Goal: Information Seeking & Learning: Learn about a topic

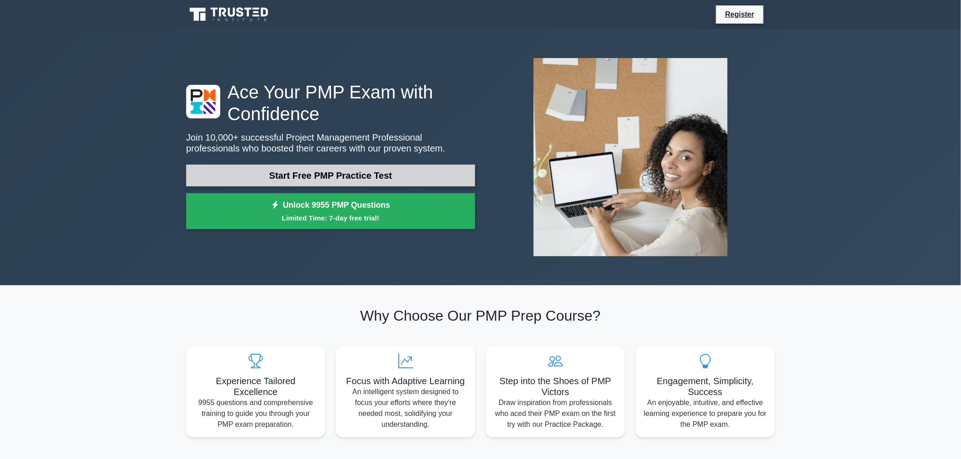
click at [403, 177] on link "Start Free PMP Practice Test" at bounding box center [330, 176] width 289 height 22
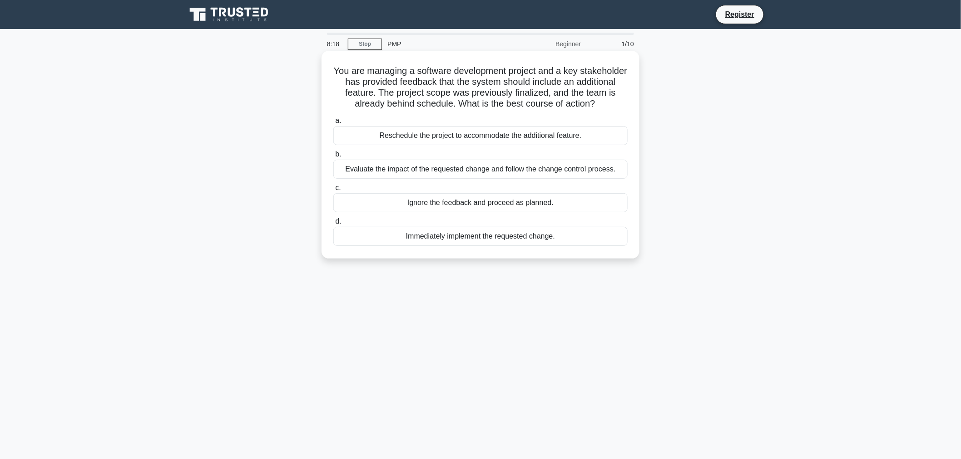
click at [441, 172] on div "Evaluate the impact of the requested change and follow the change control proce…" at bounding box center [480, 169] width 294 height 19
click at [333, 158] on input "b. Evaluate the impact of the requested change and follow the change control pr…" at bounding box center [333, 155] width 0 height 6
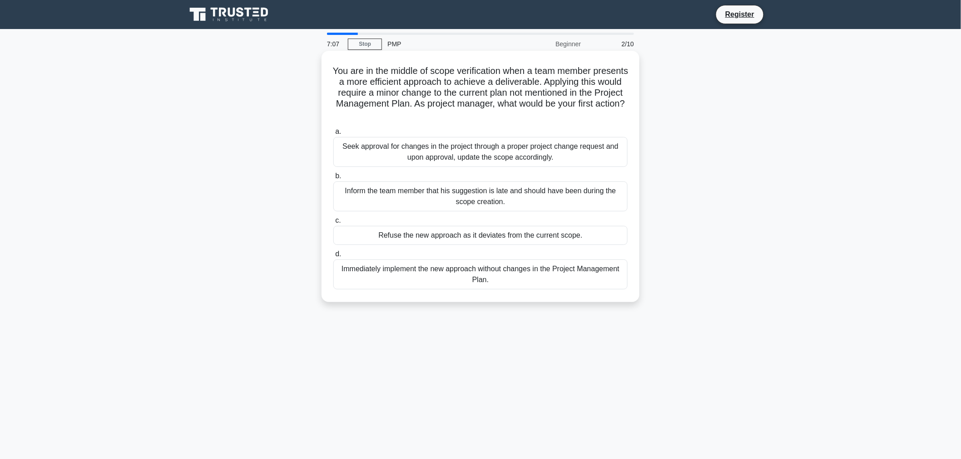
click at [564, 157] on div "Seek approval for changes in the project through a proper project change reques…" at bounding box center [480, 152] width 294 height 30
click at [333, 135] on input "a. Seek approval for changes in the project through a proper project change req…" at bounding box center [333, 132] width 0 height 6
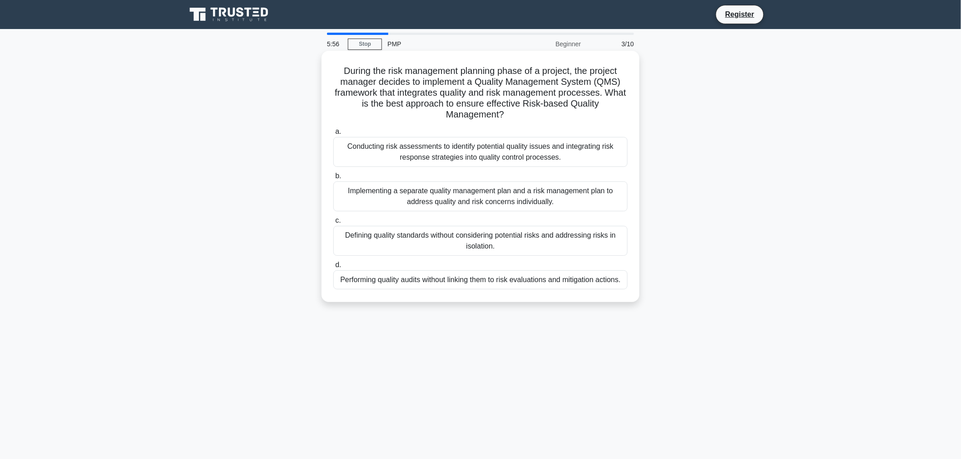
click at [530, 155] on div "Conducting risk assessments to identify potential quality issues and integratin…" at bounding box center [480, 152] width 294 height 30
click at [333, 135] on input "a. Conducting risk assessments to identify potential quality issues and integra…" at bounding box center [333, 132] width 0 height 6
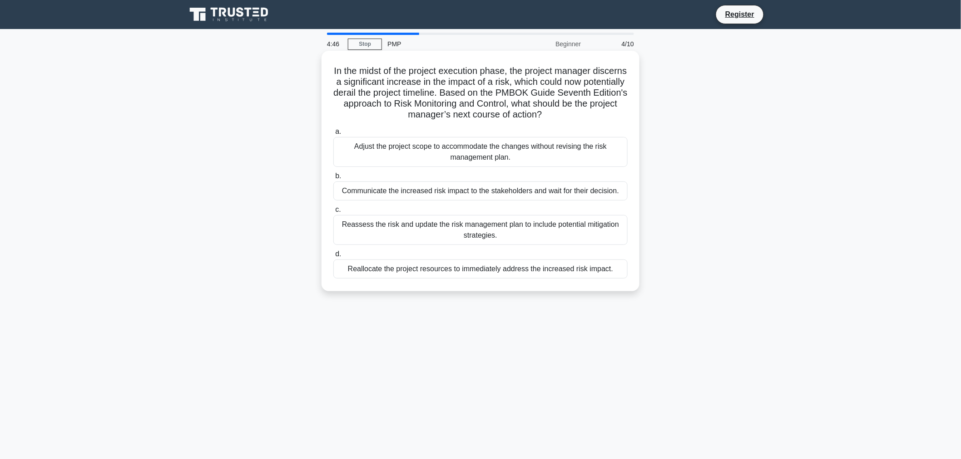
click at [498, 229] on div "Reassess the risk and update the risk management plan to include potential miti…" at bounding box center [480, 230] width 294 height 30
click at [333, 213] on input "c. Reassess the risk and update the risk management plan to include potential m…" at bounding box center [333, 210] width 0 height 6
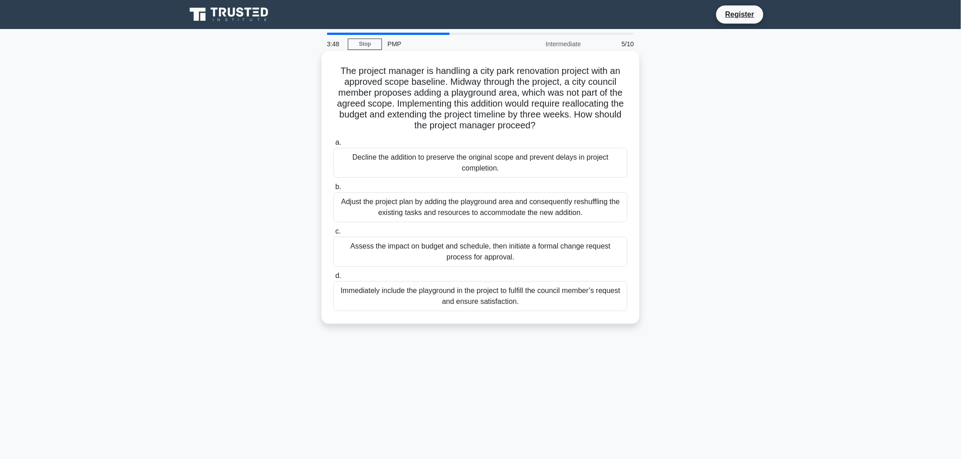
click at [521, 253] on div "Assess the impact on budget and schedule, then initiate a formal change request…" at bounding box center [480, 252] width 294 height 30
click at [333, 235] on input "c. Assess the impact on budget and schedule, then initiate a formal change requ…" at bounding box center [333, 232] width 0 height 6
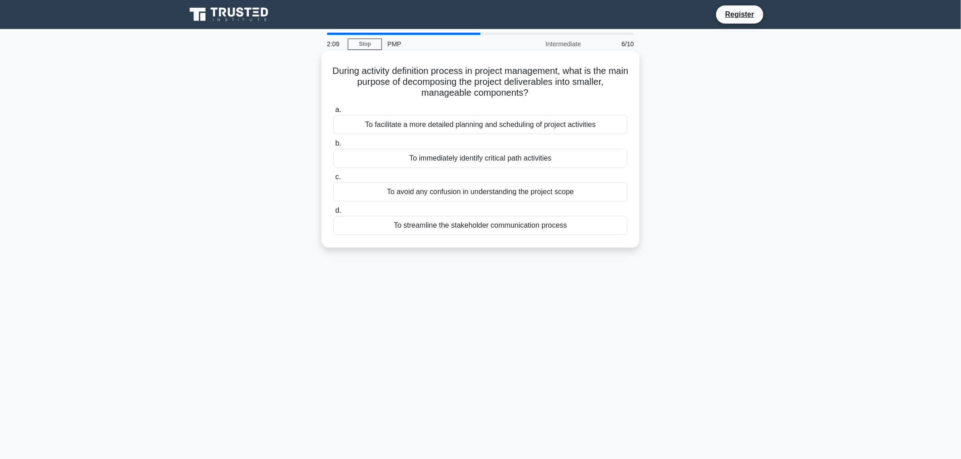
click at [526, 158] on div "To immediately identify critical path activities" at bounding box center [480, 158] width 294 height 19
click at [333, 147] on input "b. To immediately identify critical path activities" at bounding box center [333, 144] width 0 height 6
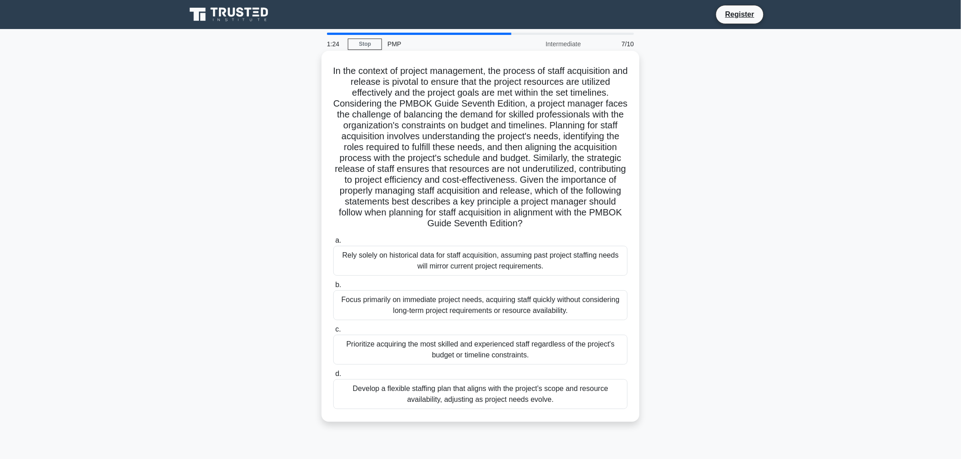
click at [559, 395] on div "Develop a flexible staffing plan that aligns with the project’s scope and resou…" at bounding box center [480, 394] width 294 height 30
click at [333, 377] on input "d. Develop a flexible staffing plan that aligns with the project’s scope and re…" at bounding box center [333, 374] width 0 height 6
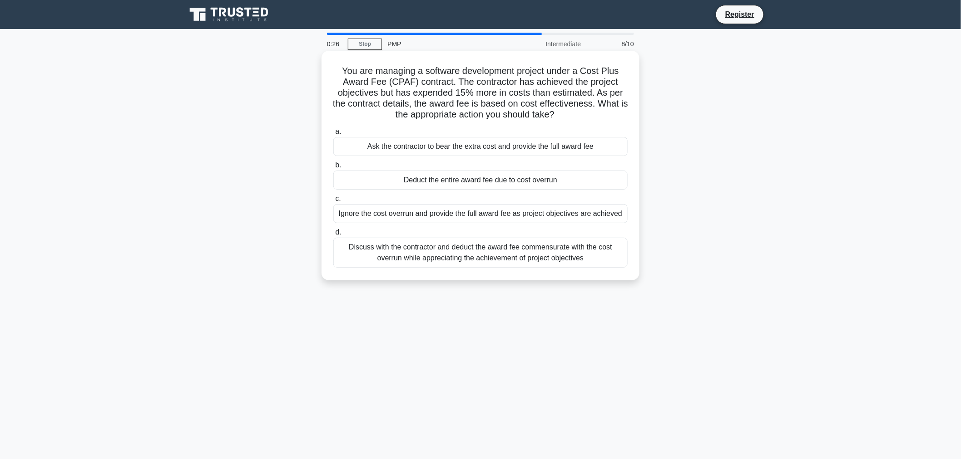
click at [466, 251] on div "Discuss with the contractor and deduct the award fee commensurate with the cost…" at bounding box center [480, 253] width 294 height 30
click at [333, 236] on input "d. Discuss with the contractor and deduct the award fee commensurate with the c…" at bounding box center [333, 233] width 0 height 6
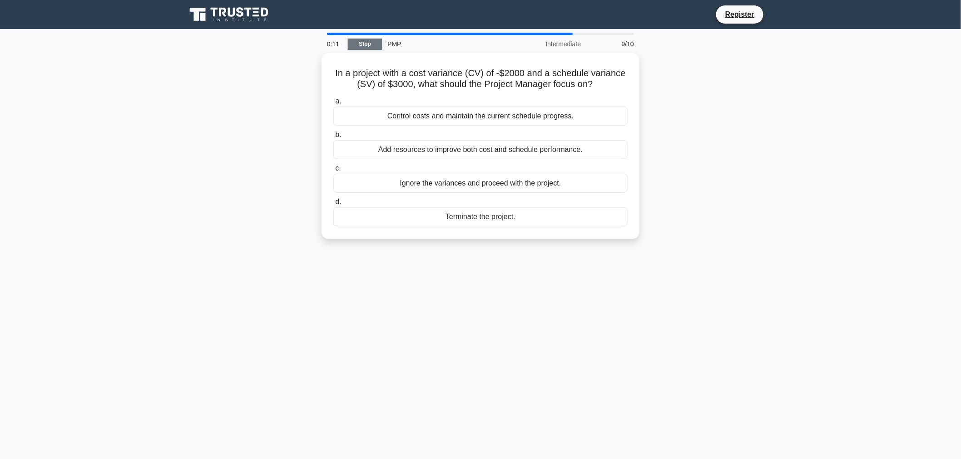
click at [361, 45] on link "Stop" at bounding box center [365, 44] width 34 height 11
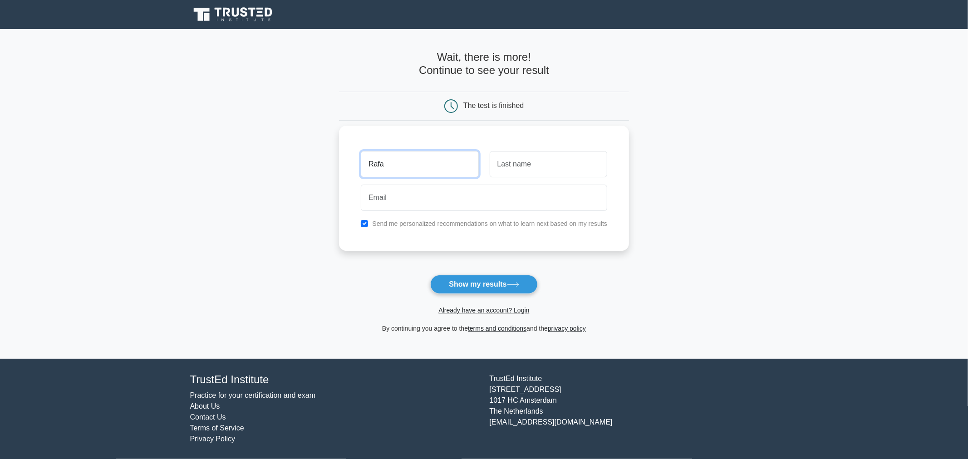
type input "Rafael"
type input "Santos"
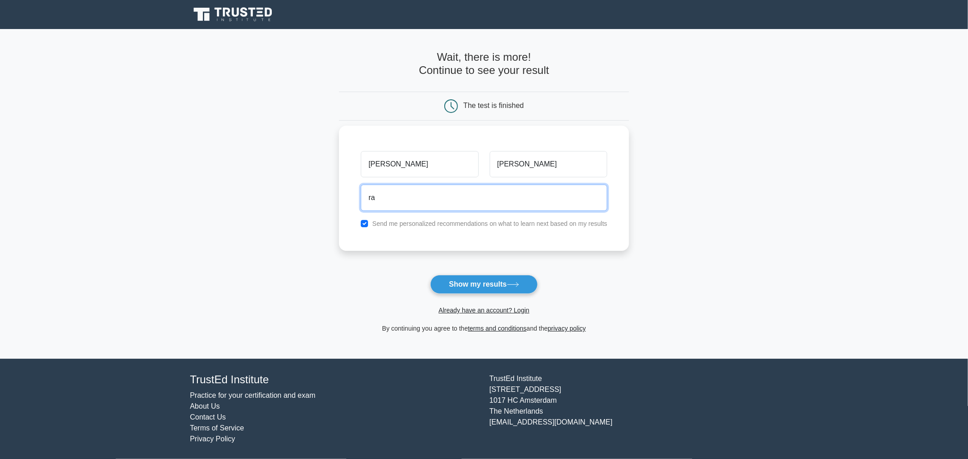
type input "rafaelmorays@hotmail.com"
click at [430, 275] on button "Show my results" at bounding box center [483, 284] width 107 height 19
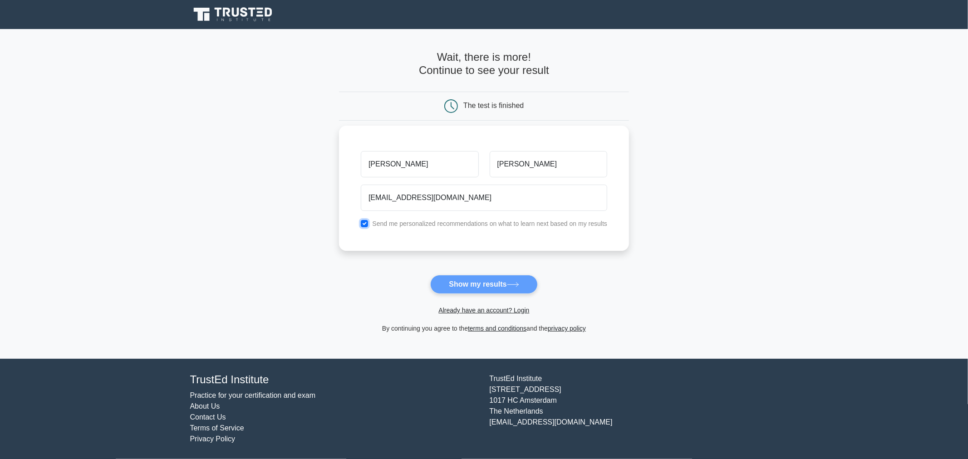
drag, startPoint x: 364, startPoint y: 222, endPoint x: 384, endPoint y: 235, distance: 23.8
click at [365, 222] on input "checkbox" at bounding box center [364, 223] width 7 height 7
checkbox input "false"
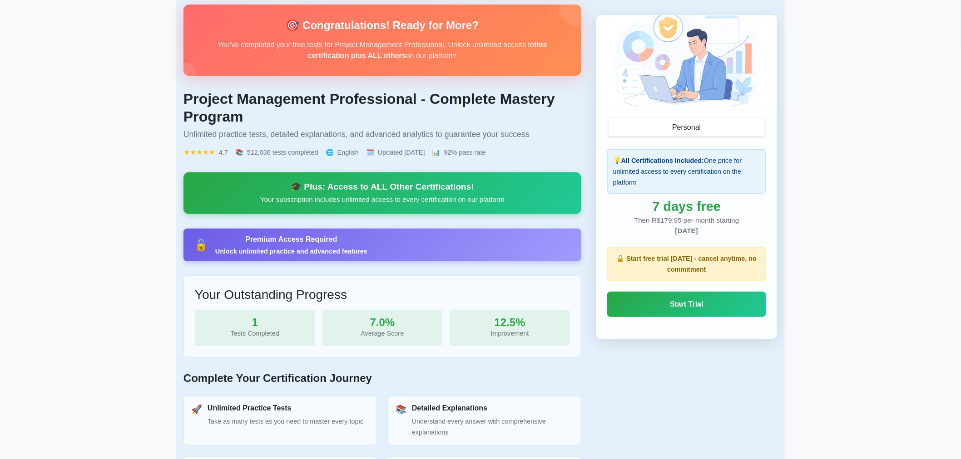
scroll to position [50, 0]
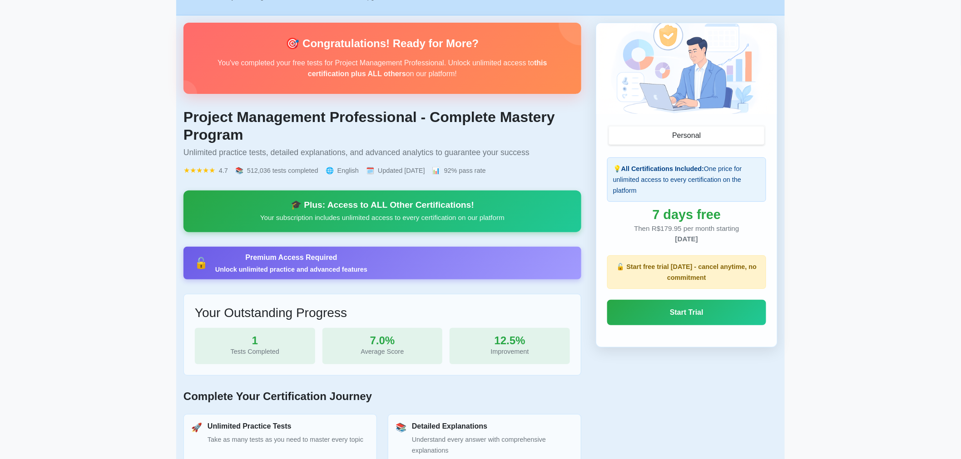
drag, startPoint x: 257, startPoint y: 261, endPoint x: 266, endPoint y: 261, distance: 9.1
click at [257, 261] on div "Premium Access Required" at bounding box center [291, 257] width 152 height 11
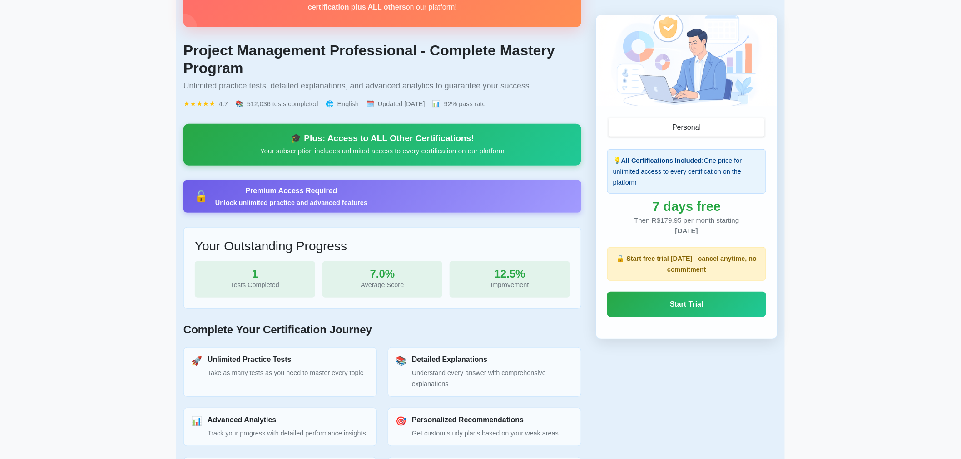
scroll to position [0, 0]
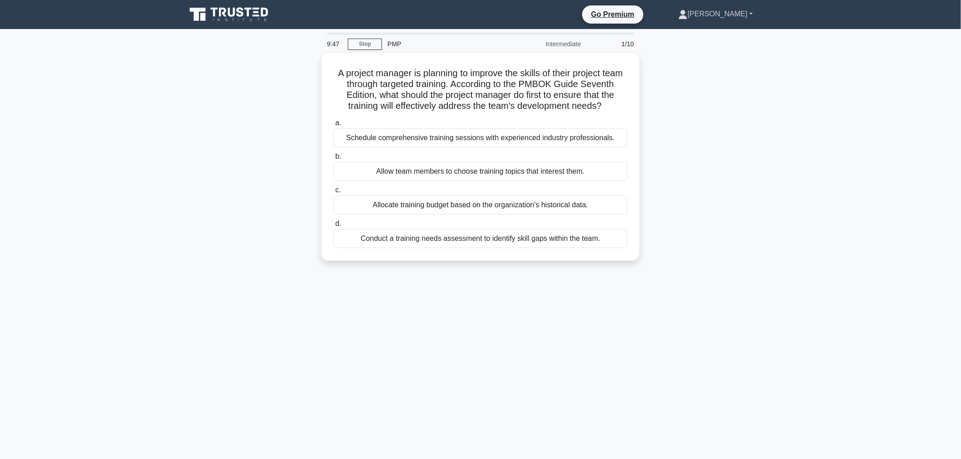
click at [740, 15] on link "[PERSON_NAME]" at bounding box center [715, 14] width 118 height 18
click at [644, 50] on div "9:45 Stop PMP Intermediate 1/10 A project manager is planning to improve the sk…" at bounding box center [480, 260] width 599 height 454
click at [478, 212] on div "Allocate training budget based on the organization's historical data." at bounding box center [480, 202] width 294 height 19
click at [333, 191] on input "c. Allocate training budget based on the organization's historical data." at bounding box center [333, 188] width 0 height 6
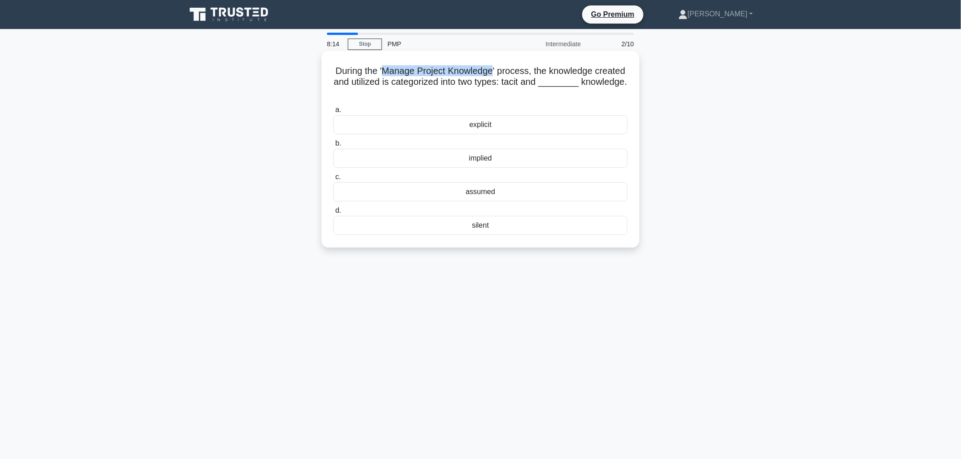
drag, startPoint x: 509, startPoint y: 69, endPoint x: 399, endPoint y: 69, distance: 109.9
click at [399, 69] on h5 "During the 'Manage Project Knowledge' process, the knowledge created and utiliz…" at bounding box center [480, 82] width 296 height 34
copy h5 "Manage Project Knowledge"
click at [507, 124] on div "explicit" at bounding box center [480, 124] width 294 height 19
click at [333, 113] on input "a. explicit" at bounding box center [333, 110] width 0 height 6
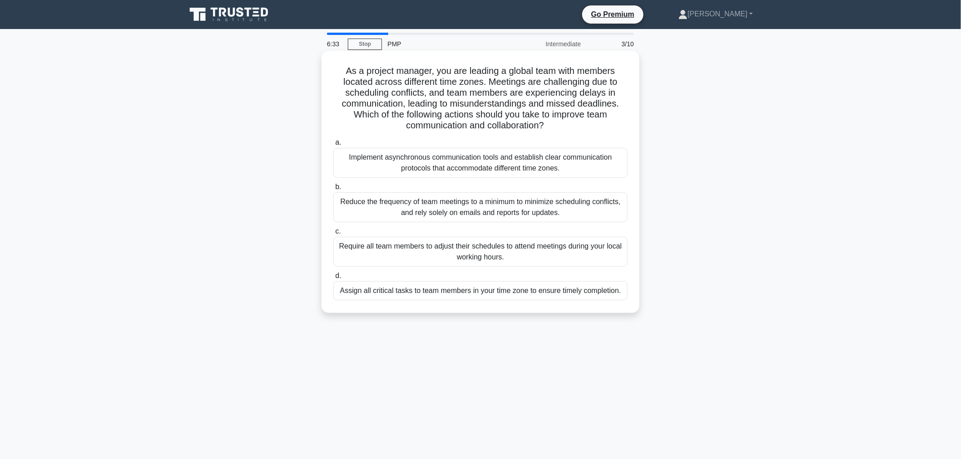
click at [567, 167] on div "Implement asynchronous communication tools and establish clear communication pr…" at bounding box center [480, 163] width 294 height 30
click at [333, 146] on input "a. Implement asynchronous communication tools and establish clear communication…" at bounding box center [333, 143] width 0 height 6
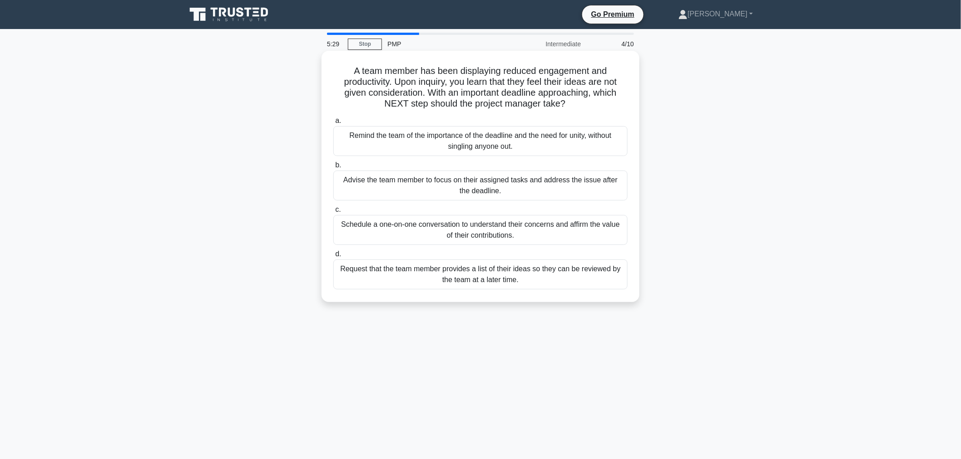
click at [540, 230] on div "Schedule a one-on-one conversation to understand their concerns and affirm the …" at bounding box center [480, 230] width 294 height 30
click at [333, 213] on input "c. Schedule a one-on-one conversation to understand their concerns and affirm t…" at bounding box center [333, 210] width 0 height 6
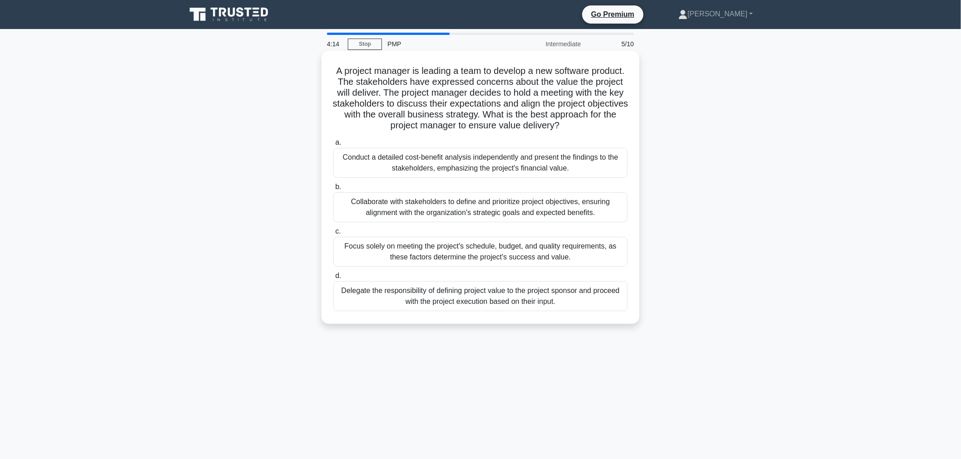
click at [590, 209] on div "Collaborate with stakeholders to define and prioritize project objectives, ensu…" at bounding box center [480, 207] width 294 height 30
click at [333, 190] on input "b. Collaborate with stakeholders to define and prioritize project objectives, e…" at bounding box center [333, 187] width 0 height 6
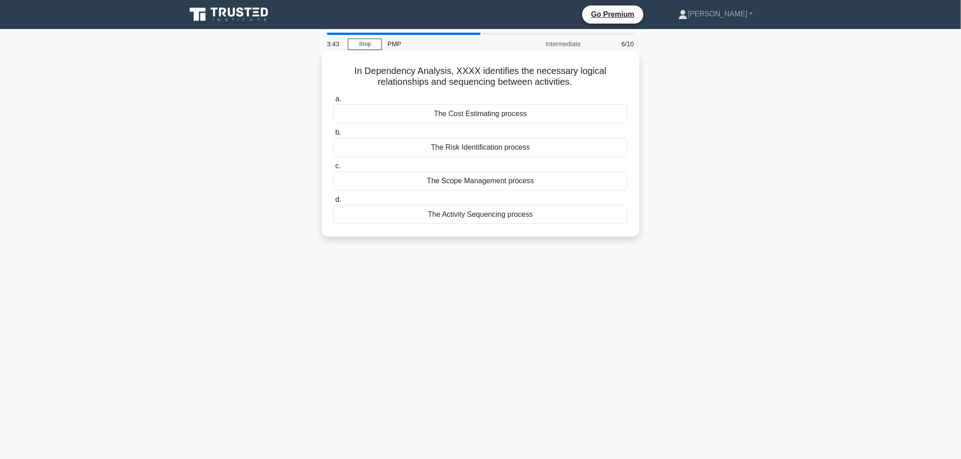
click at [512, 215] on div "The Activity Sequencing process" at bounding box center [480, 214] width 294 height 19
click at [333, 203] on input "d. The Activity Sequencing process" at bounding box center [333, 200] width 0 height 6
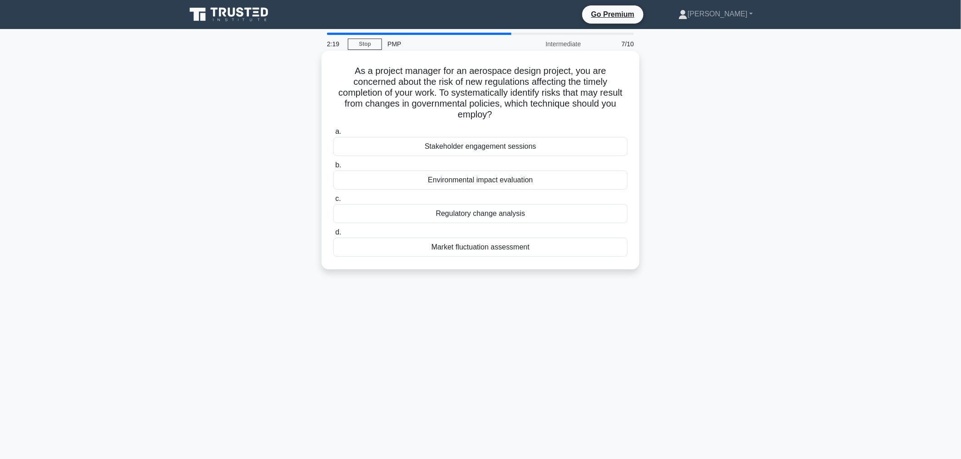
click at [531, 212] on div "Regulatory change analysis" at bounding box center [480, 213] width 294 height 19
click at [333, 202] on input "c. Regulatory change analysis" at bounding box center [333, 199] width 0 height 6
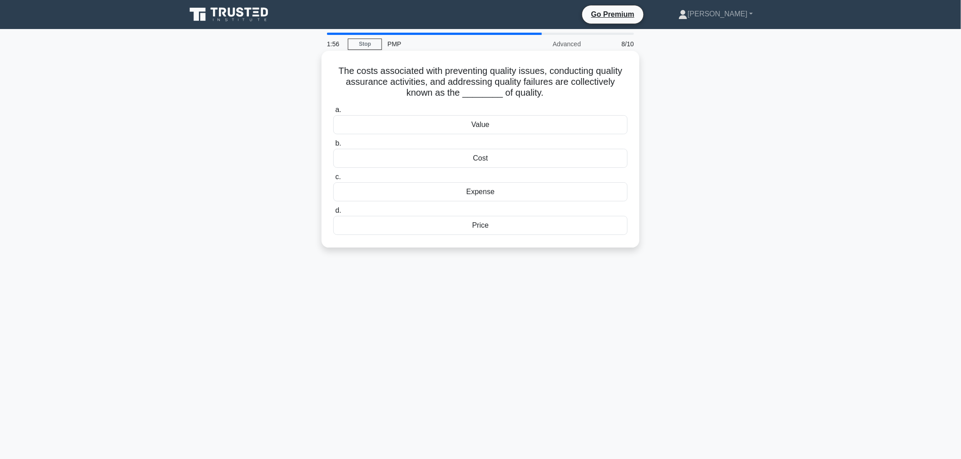
click at [521, 159] on div "Cost" at bounding box center [480, 158] width 294 height 19
click at [333, 147] on input "b. Cost" at bounding box center [333, 144] width 0 height 6
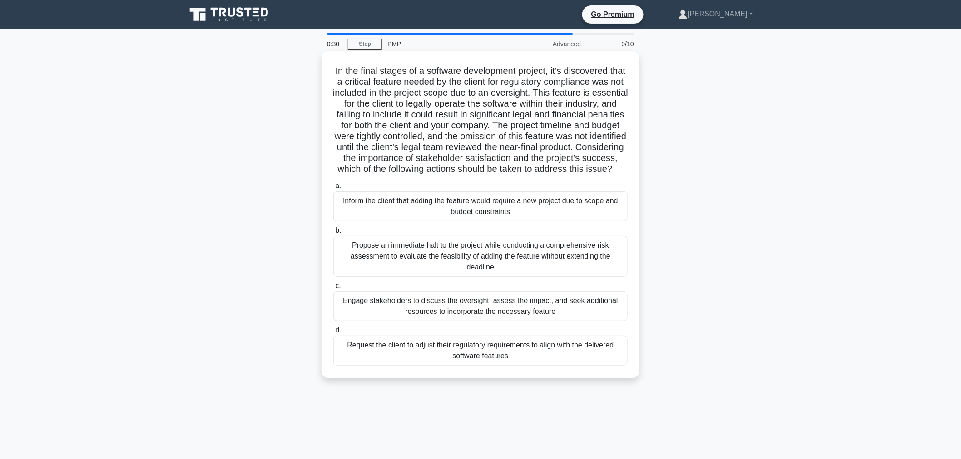
click at [550, 270] on div "Propose an immediate halt to the project while conducting a comprehensive risk …" at bounding box center [480, 256] width 294 height 41
click at [333, 234] on input "b. Propose an immediate halt to the project while conducting a comprehensive ri…" at bounding box center [333, 231] width 0 height 6
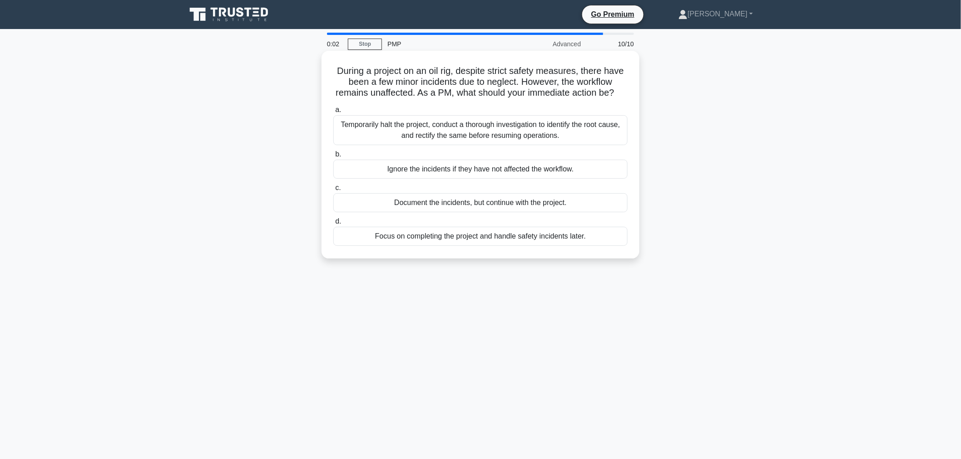
click at [524, 143] on div "Temporarily halt the project, conduct a thorough investigation to identify the …" at bounding box center [480, 130] width 294 height 30
click at [333, 113] on input "a. Temporarily halt the project, conduct a thorough investigation to identify t…" at bounding box center [333, 110] width 0 height 6
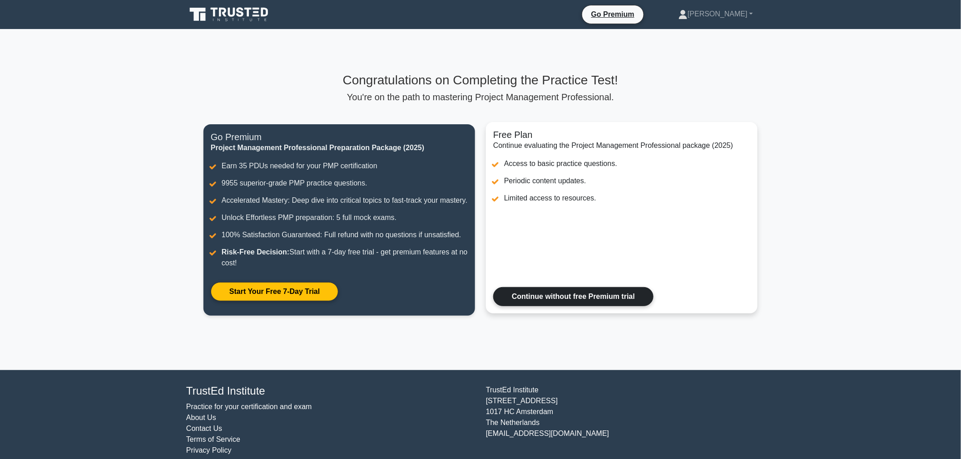
scroll to position [22, 0]
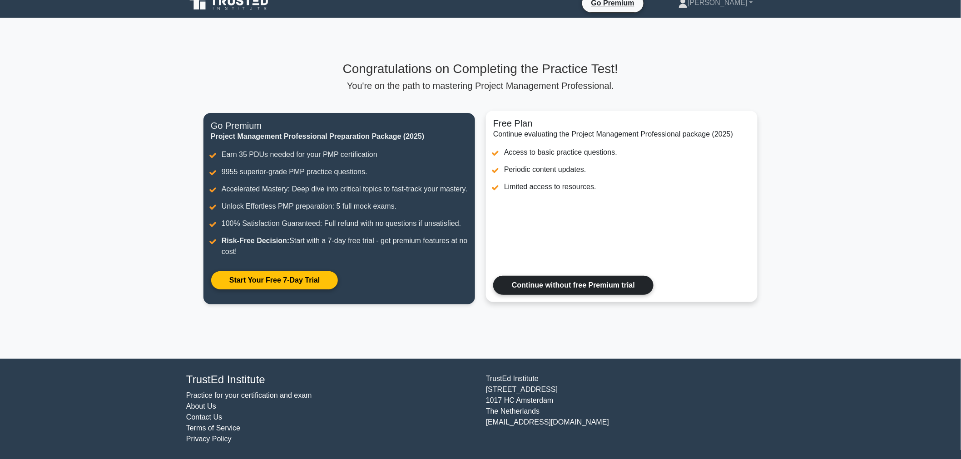
click at [588, 287] on link "Continue without free Premium trial" at bounding box center [573, 285] width 160 height 19
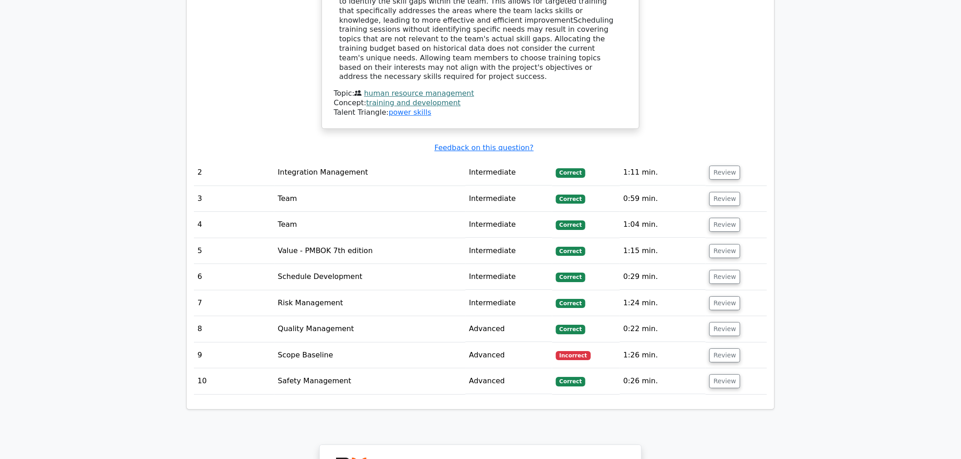
scroll to position [1160, 0]
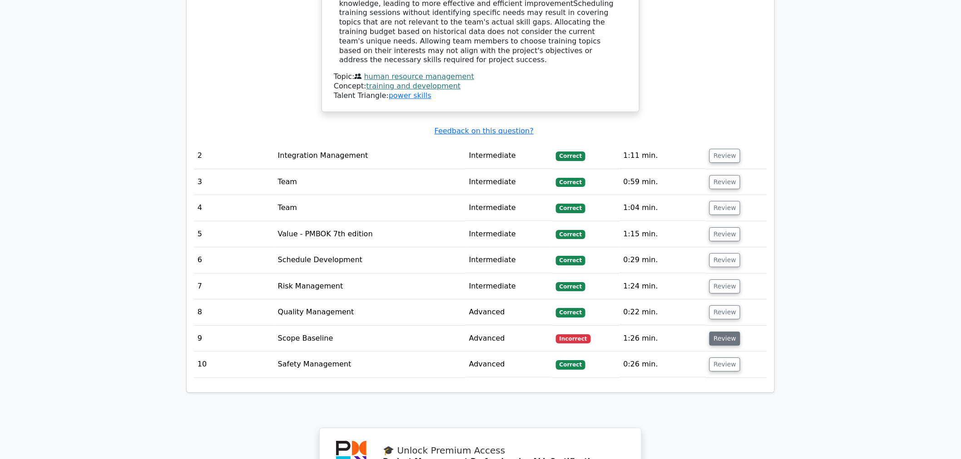
click at [719, 332] on button "Review" at bounding box center [724, 339] width 31 height 14
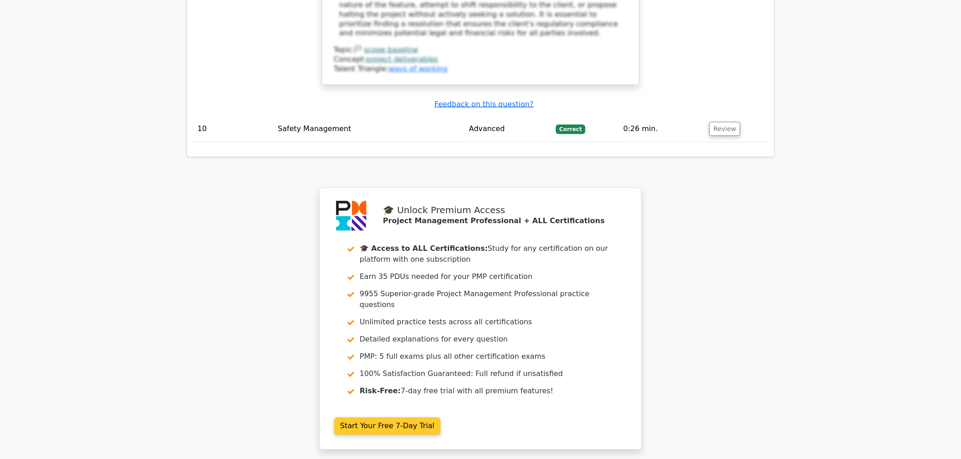
scroll to position [2138, 0]
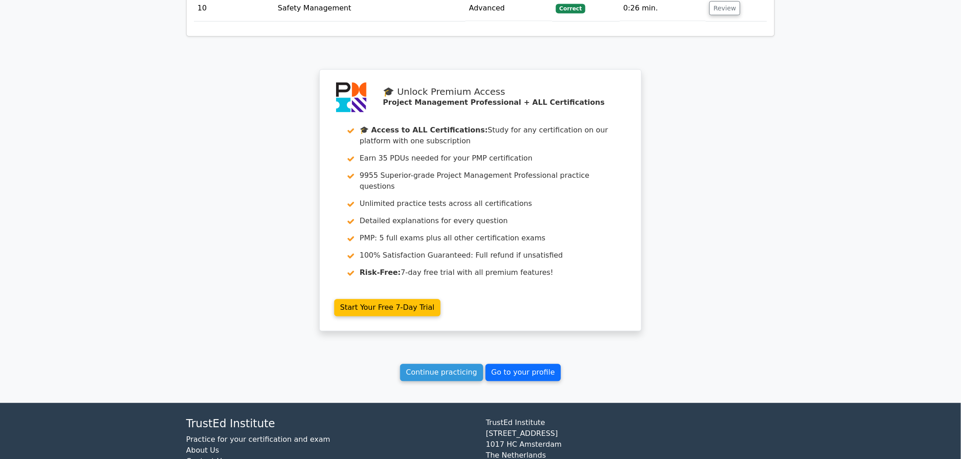
click at [513, 365] on link "Go to your profile" at bounding box center [522, 373] width 75 height 17
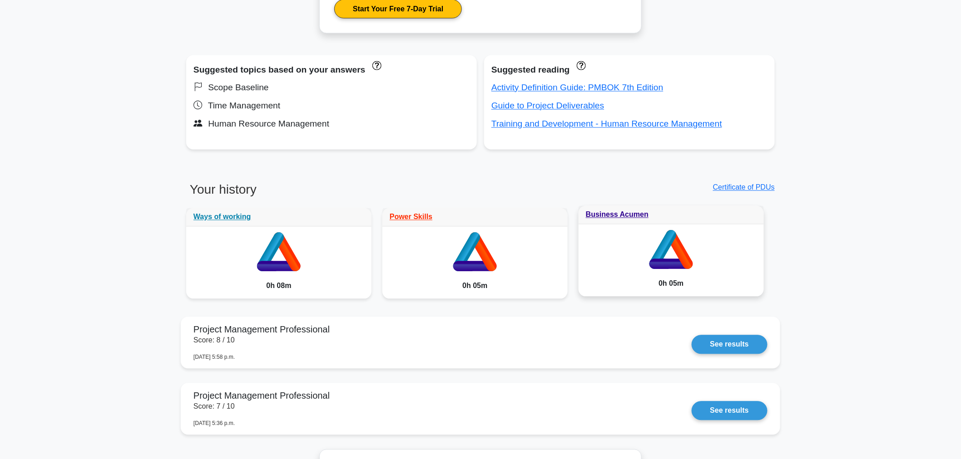
scroll to position [655, 0]
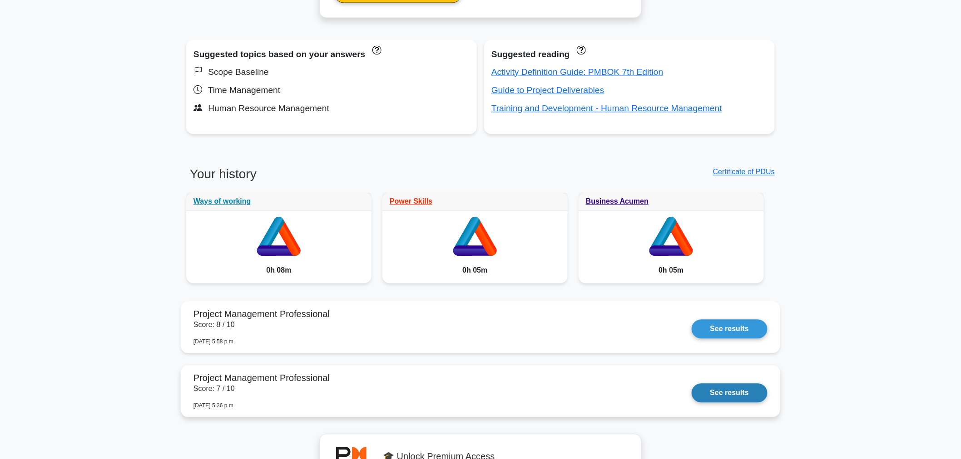
click at [738, 392] on link "See results" at bounding box center [729, 393] width 76 height 19
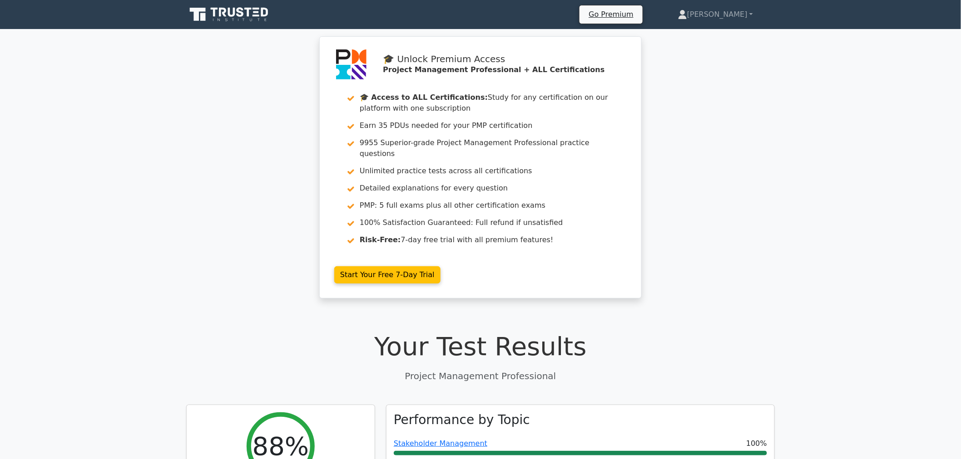
drag, startPoint x: 723, startPoint y: 150, endPoint x: 711, endPoint y: 150, distance: 11.4
click at [716, 150] on div "🎓 Unlock Premium Access Project Management Professional + ALL Certifications 🎓 …" at bounding box center [480, 172] width 961 height 273
